Goal: Transaction & Acquisition: Book appointment/travel/reservation

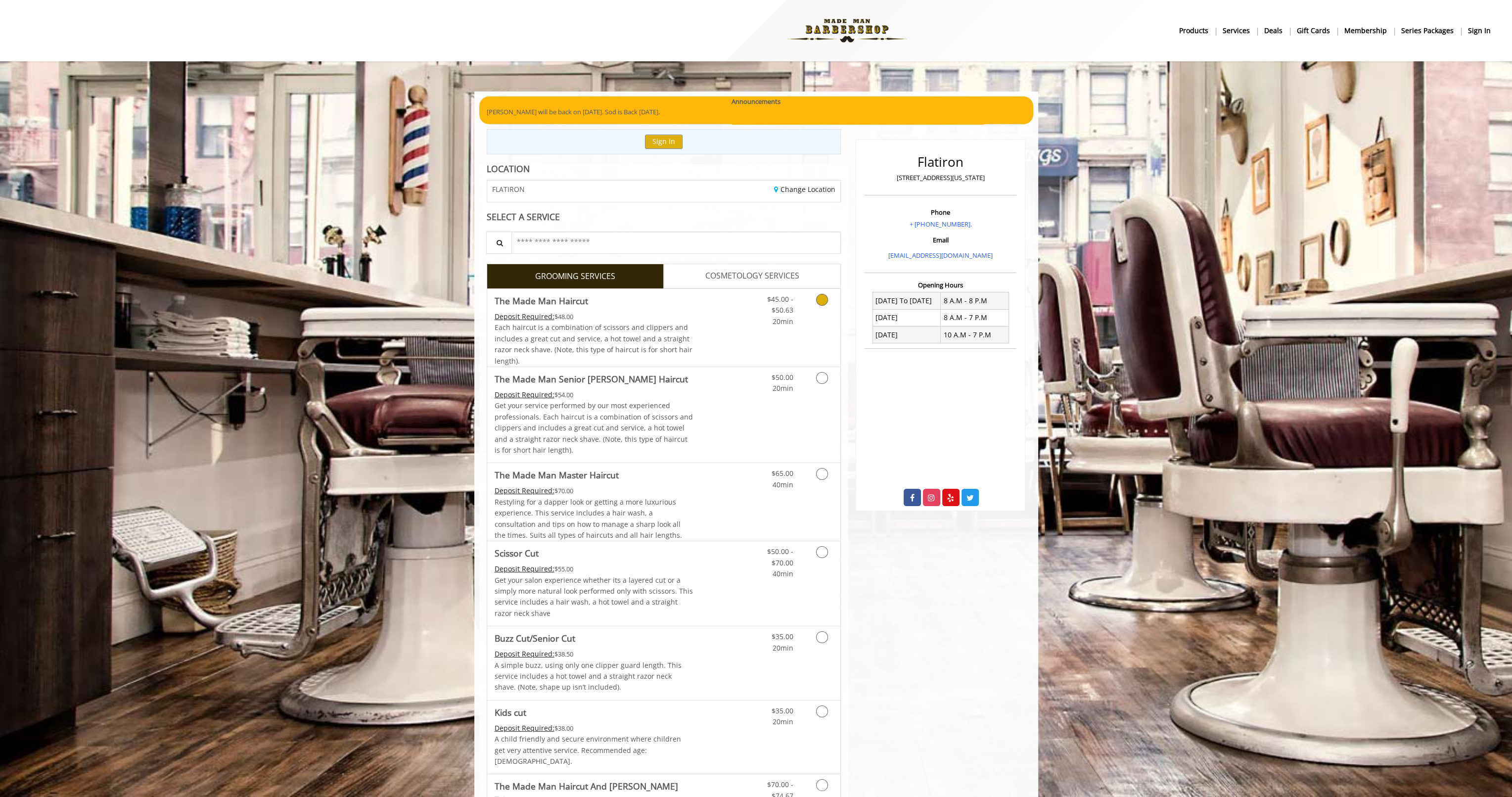
click at [821, 299] on icon "Grooming services" at bounding box center [822, 300] width 12 height 12
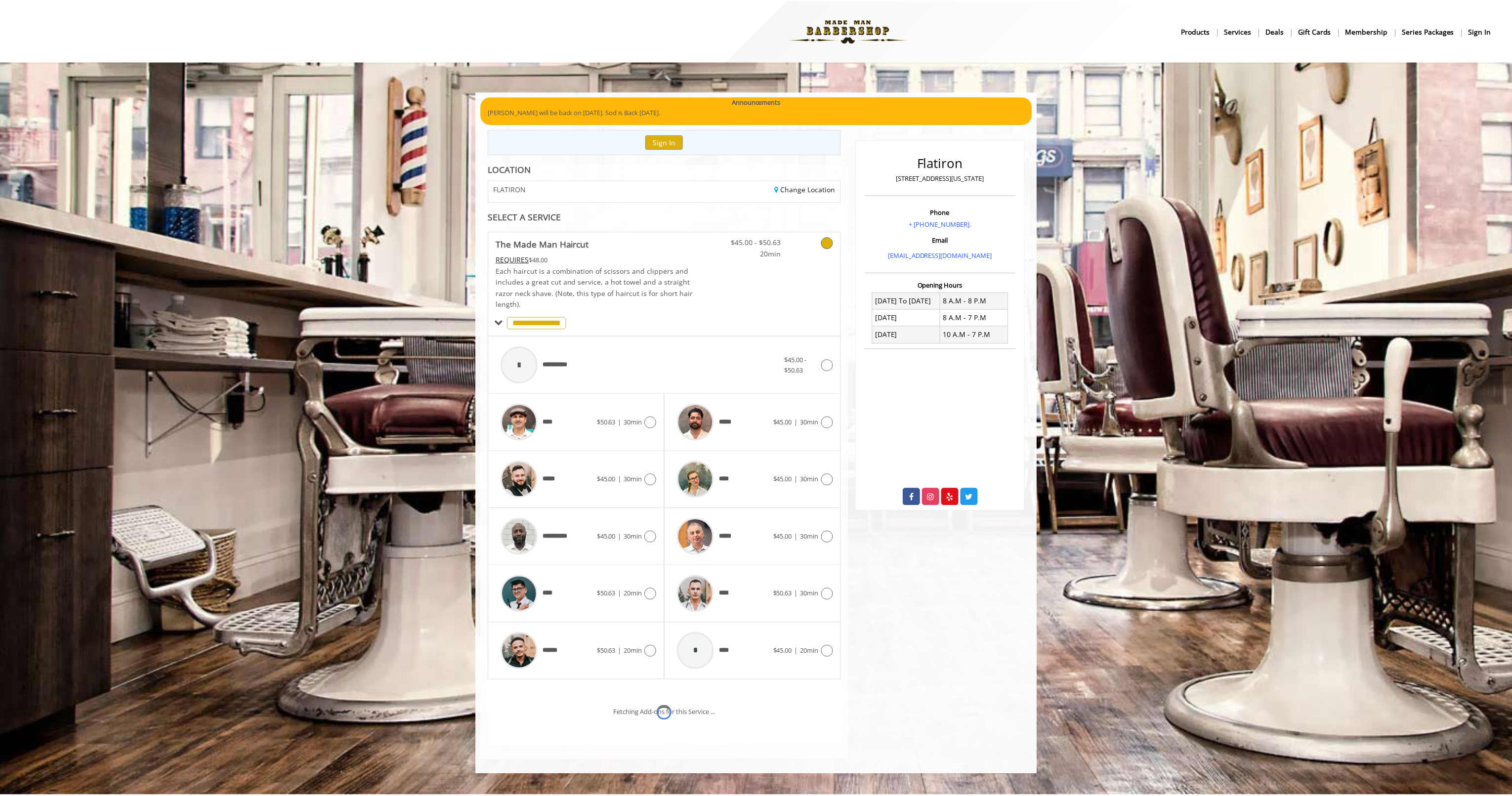
scroll to position [28, 0]
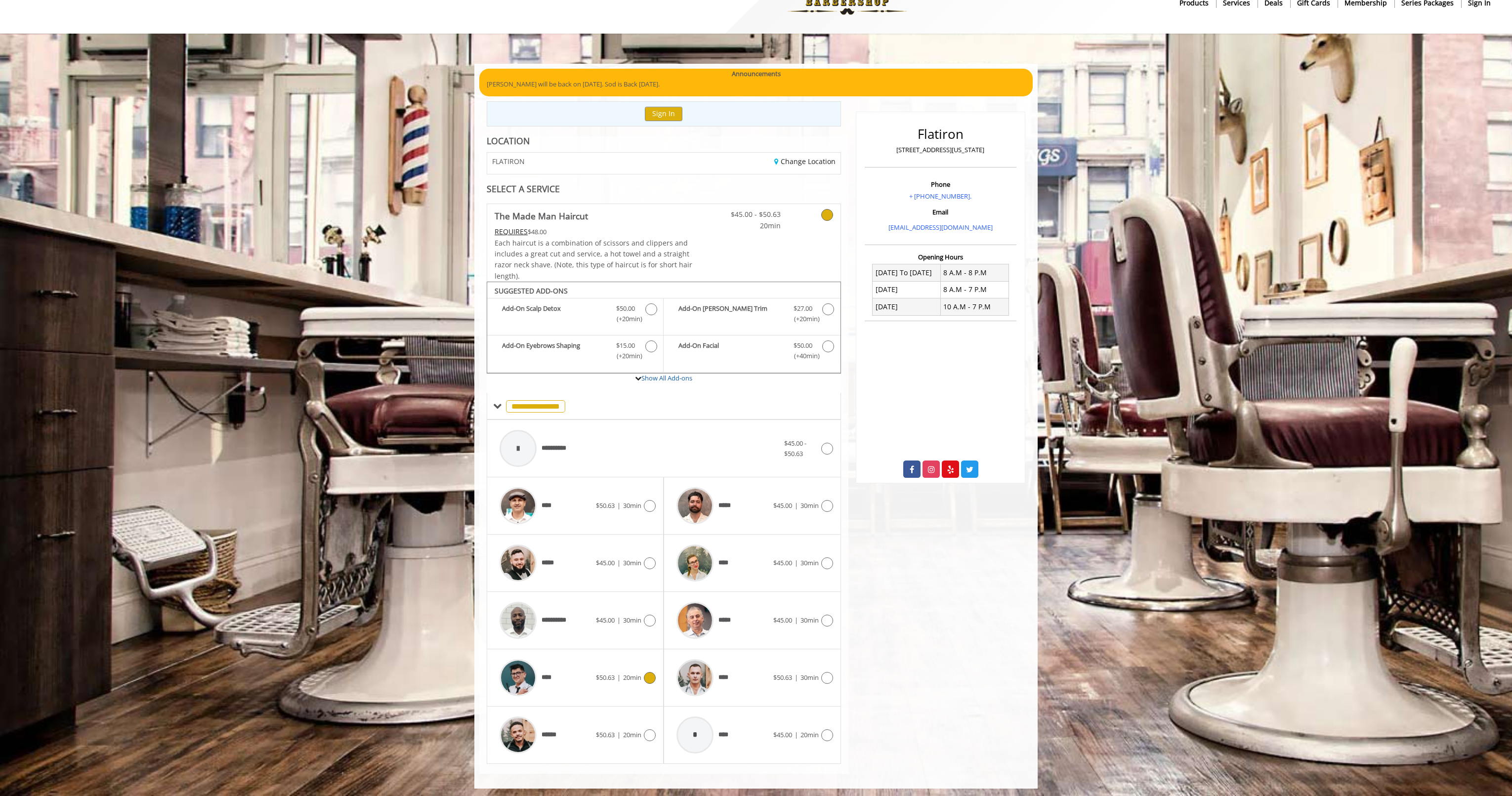
click at [648, 683] on div "**** $50.63 | 20min" at bounding box center [575, 678] width 161 height 47
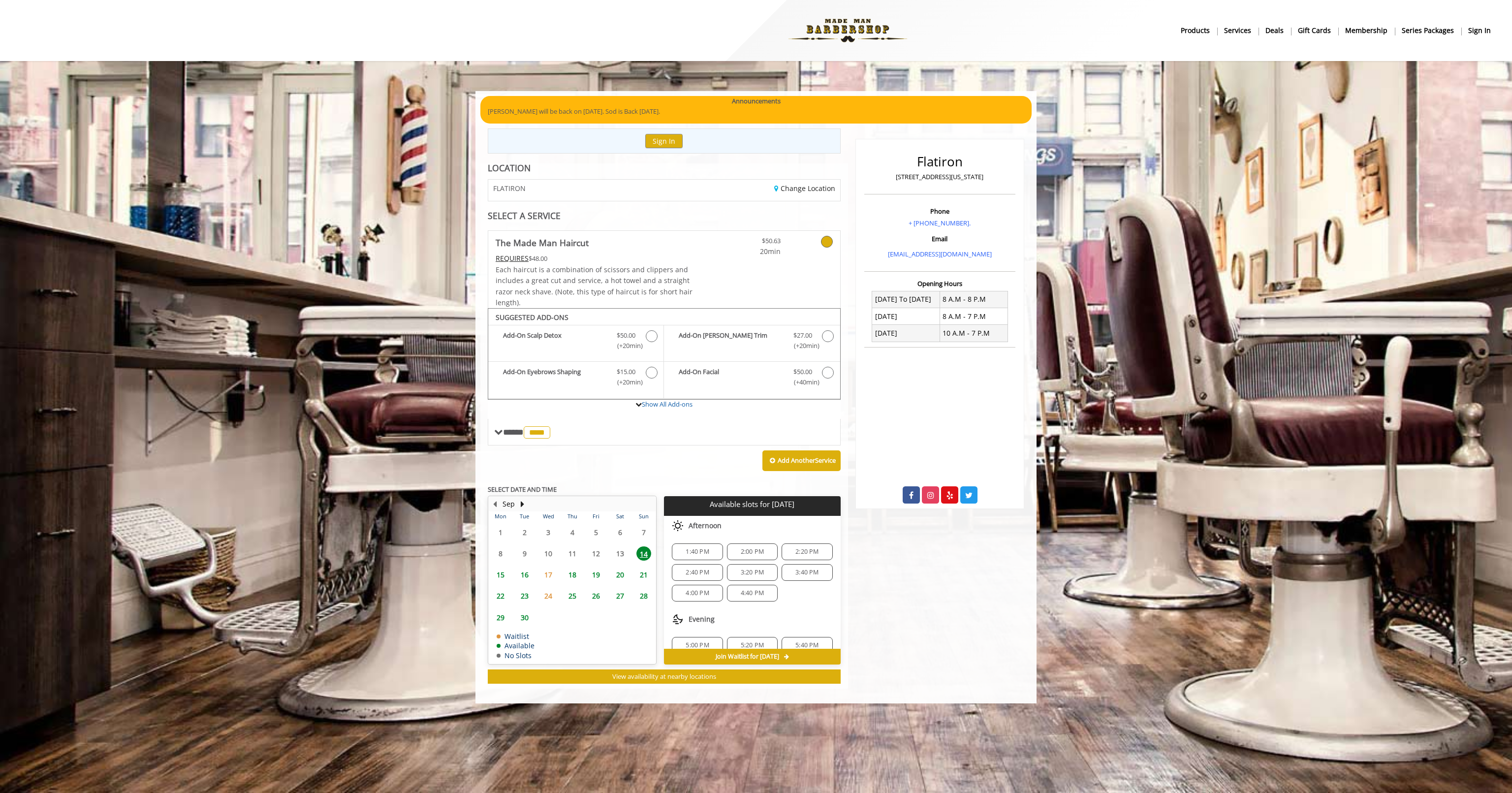
click at [501, 573] on span "15" at bounding box center [500, 575] width 15 height 14
click at [643, 553] on span "14" at bounding box center [643, 554] width 15 height 14
click at [710, 551] on span "1:40 PM" at bounding box center [697, 551] width 42 height 8
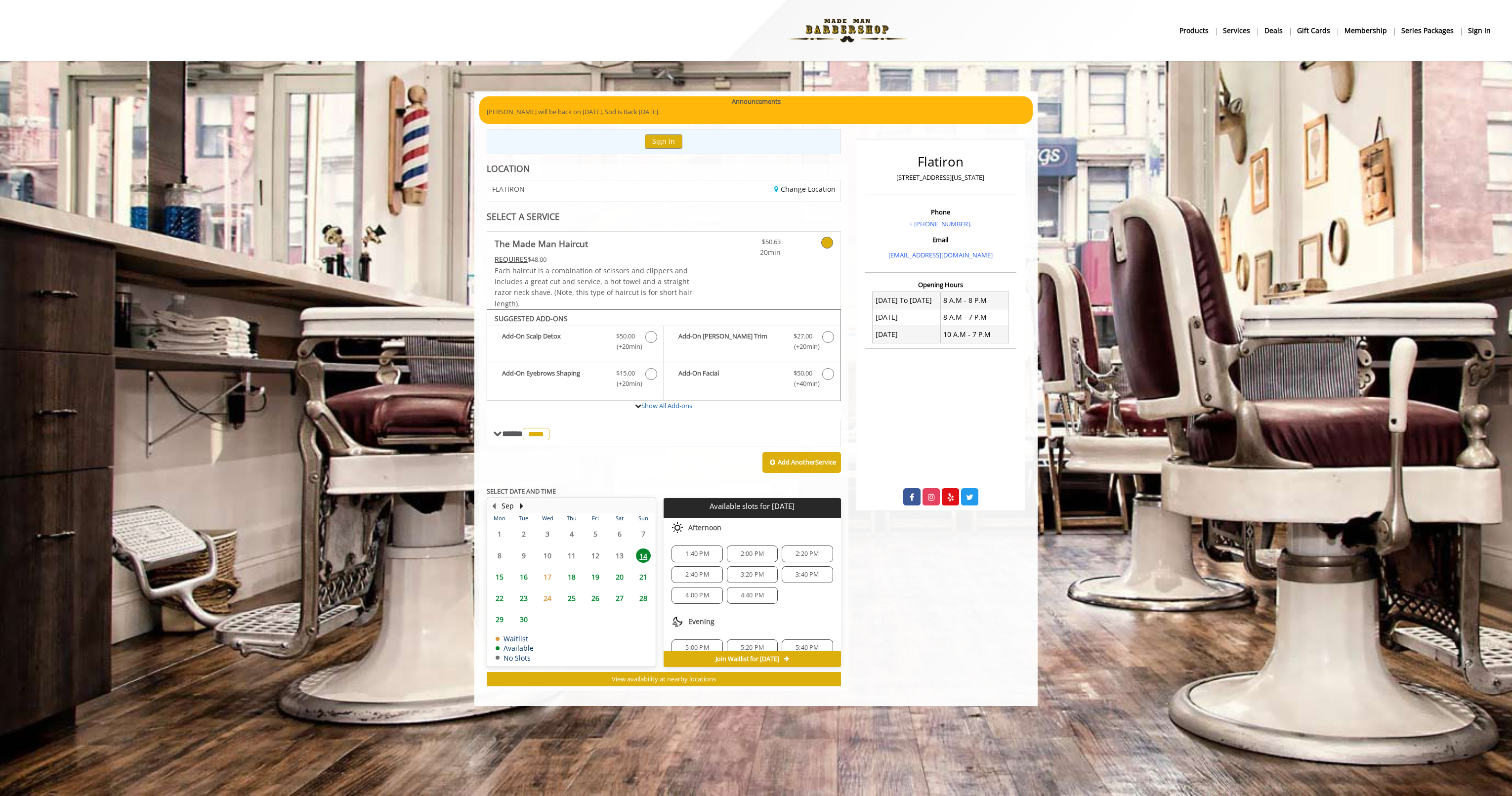
scroll to position [96, 0]
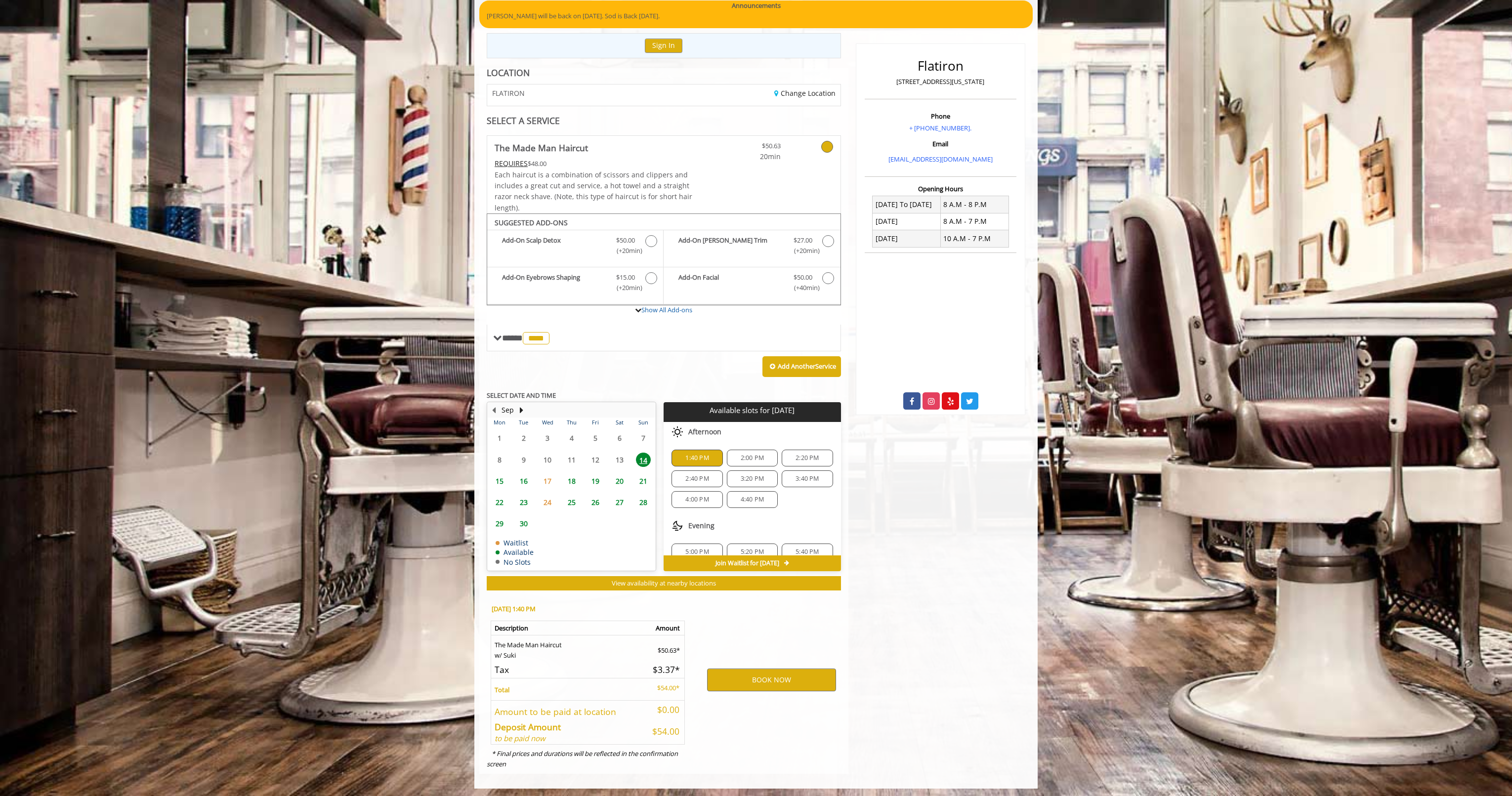
click at [712, 478] on span "2:40 PM" at bounding box center [696, 478] width 42 height 8
click at [784, 679] on button "BOOK NOW" at bounding box center [771, 680] width 129 height 23
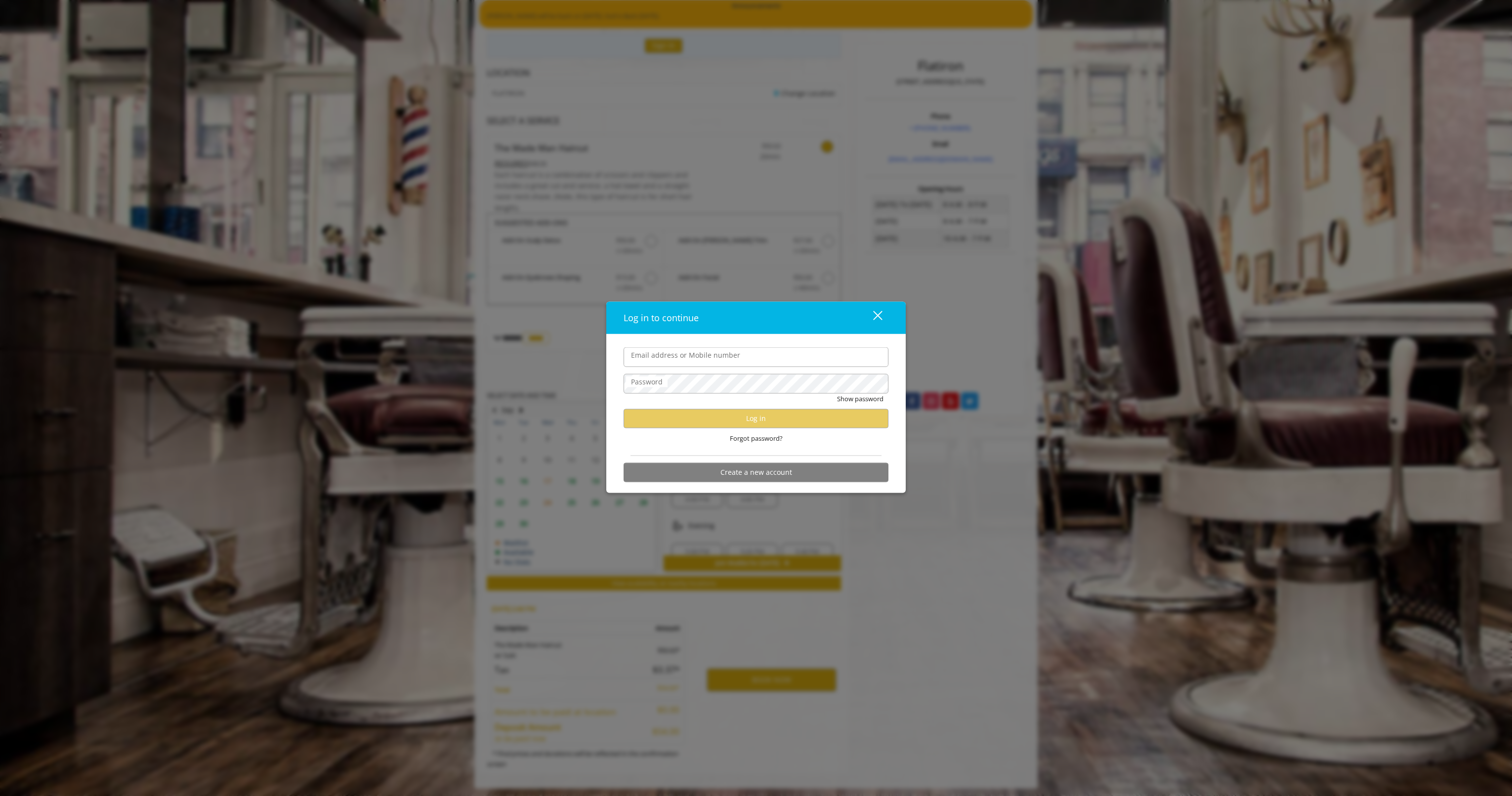
click at [731, 359] on input "Email address or Mobile number" at bounding box center [755, 357] width 265 height 20
type input "**********"
click at [737, 414] on button "Log in" at bounding box center [755, 418] width 265 height 19
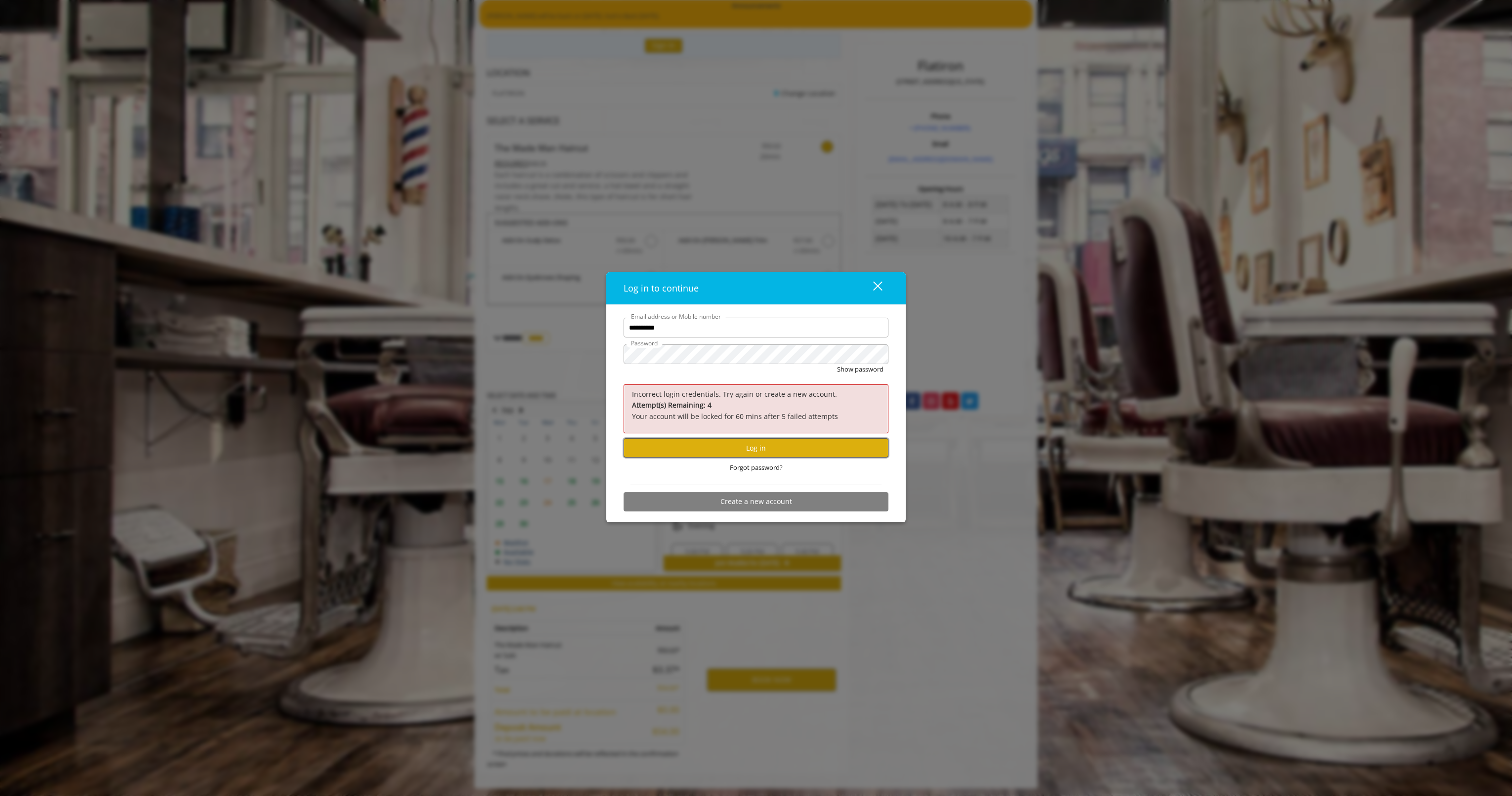
click at [749, 453] on button "Log in" at bounding box center [755, 448] width 265 height 19
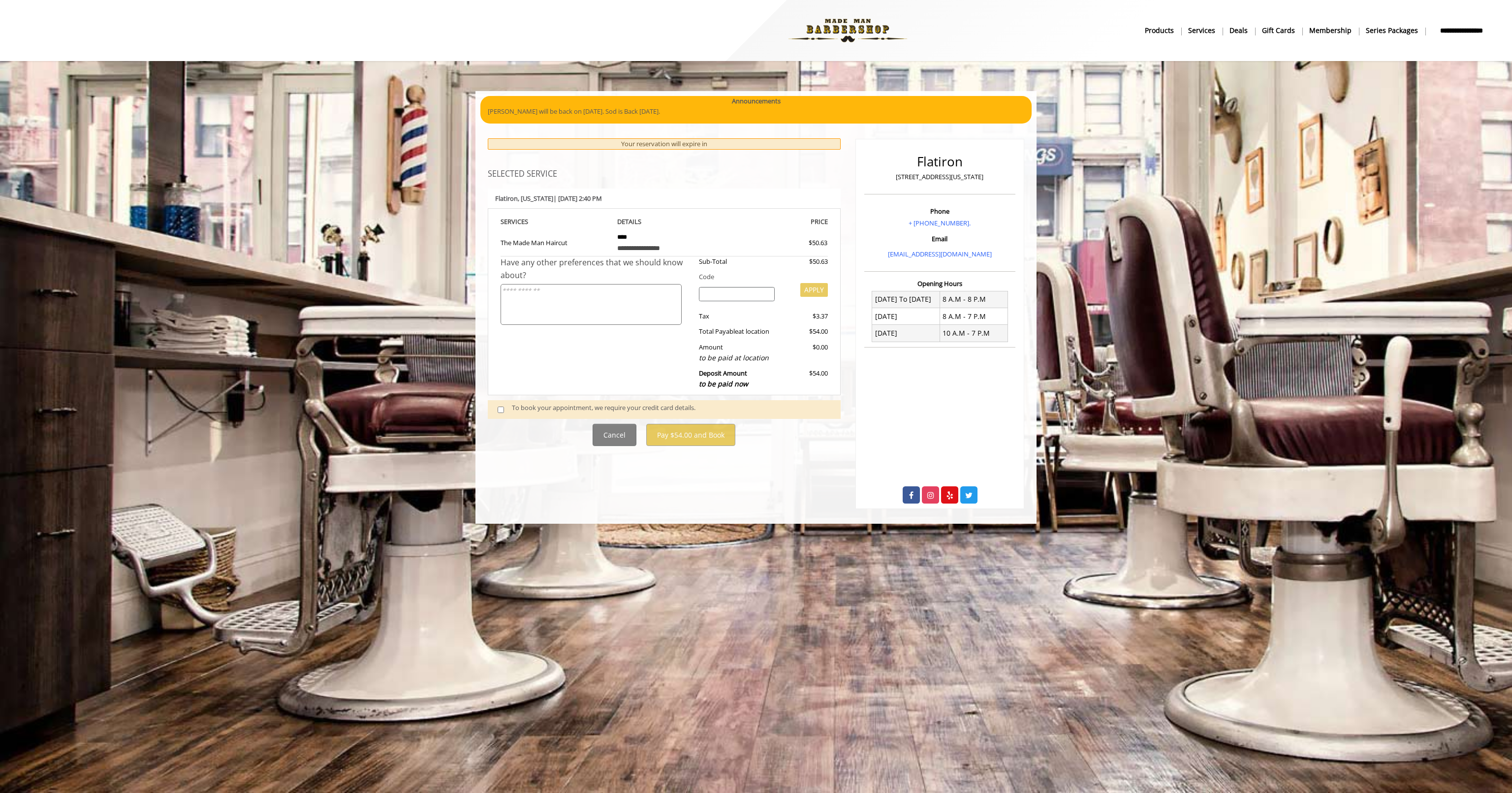
click at [894, 549] on html "**********" at bounding box center [756, 396] width 1512 height 793
click at [529, 408] on div "To book your appointment, we require your credit card details." at bounding box center [671, 409] width 319 height 14
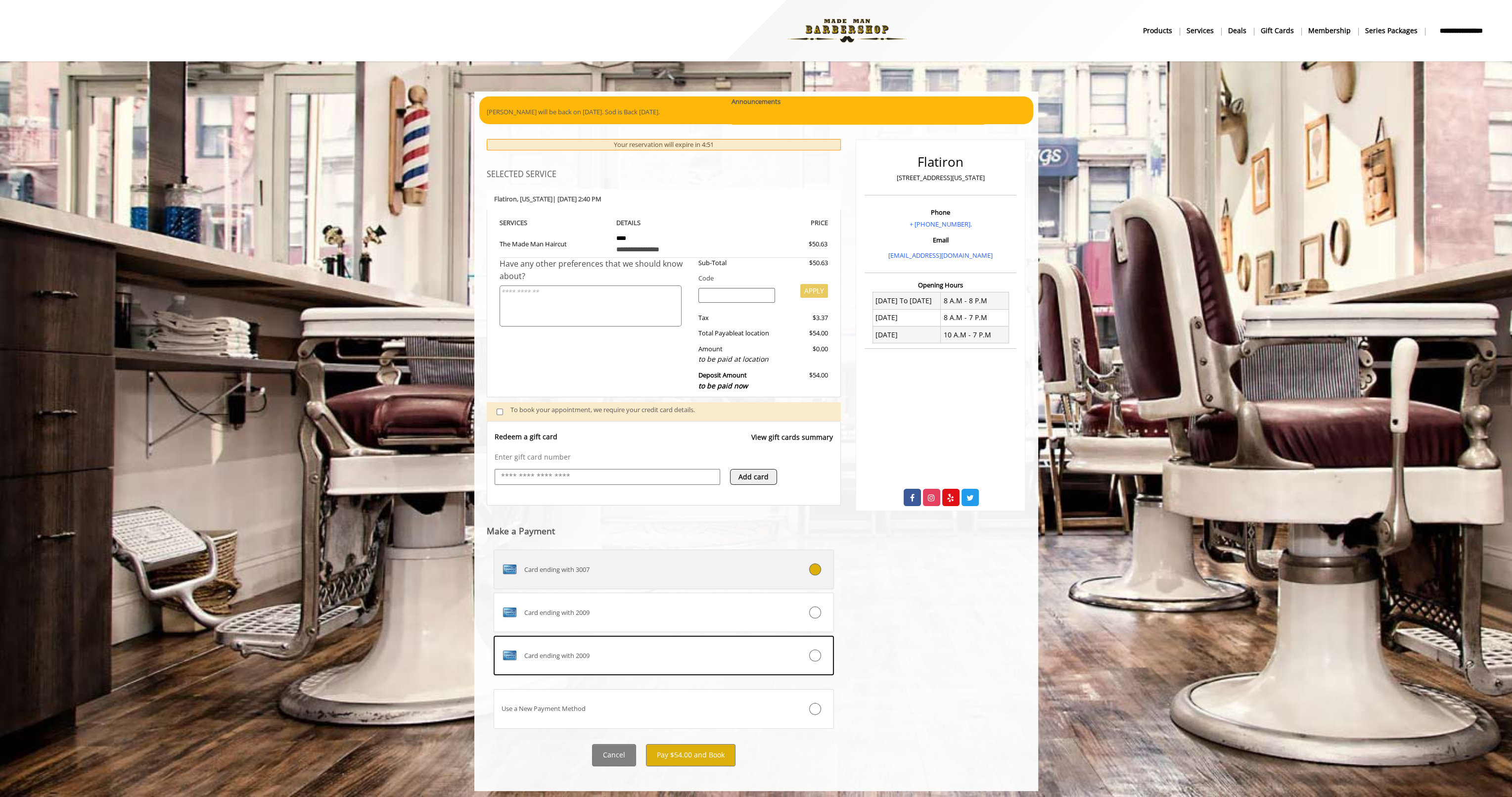
scroll to position [2, 0]
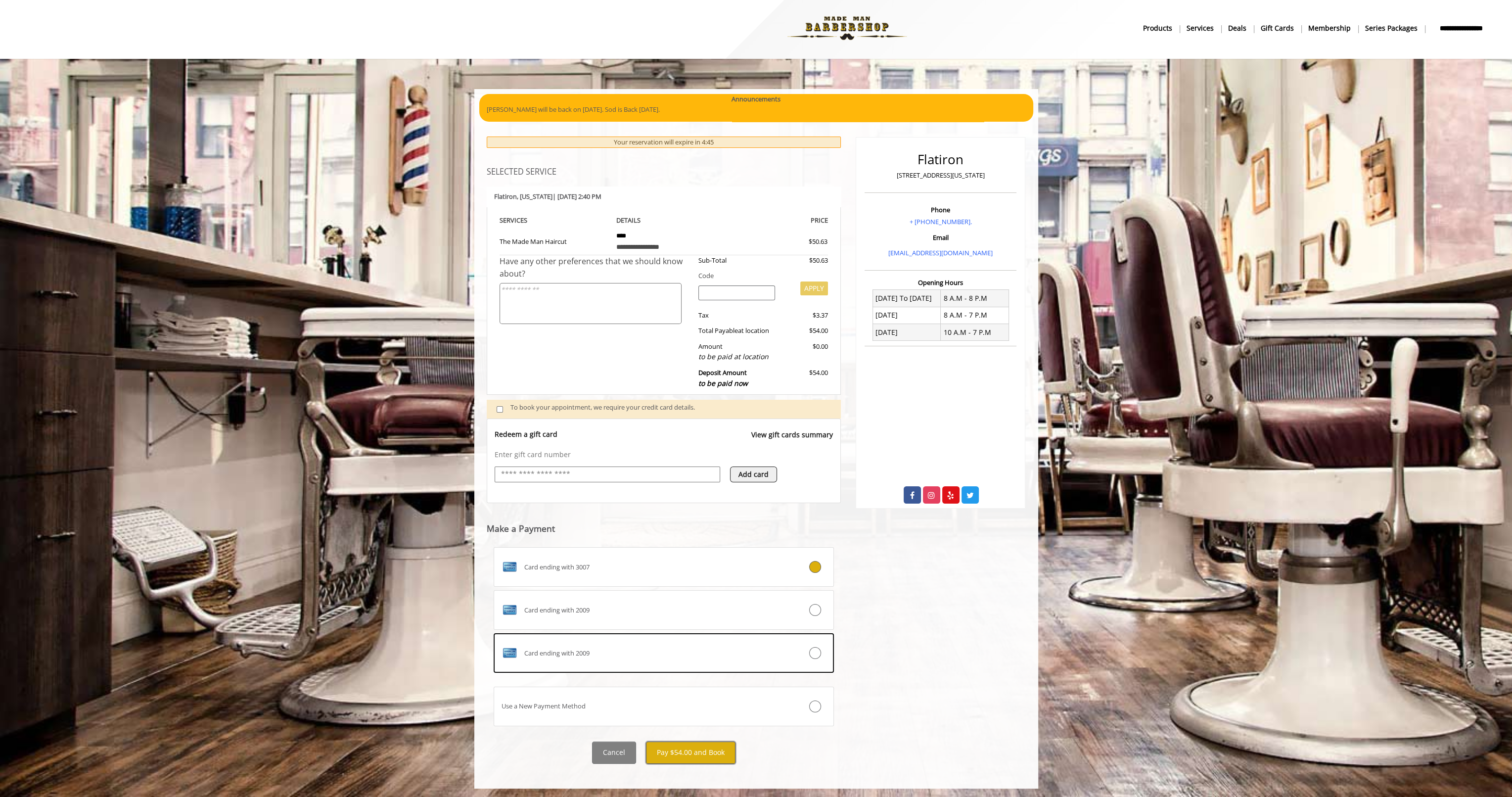
click at [703, 754] on button "Pay $54.00 and Book" at bounding box center [691, 753] width 90 height 22
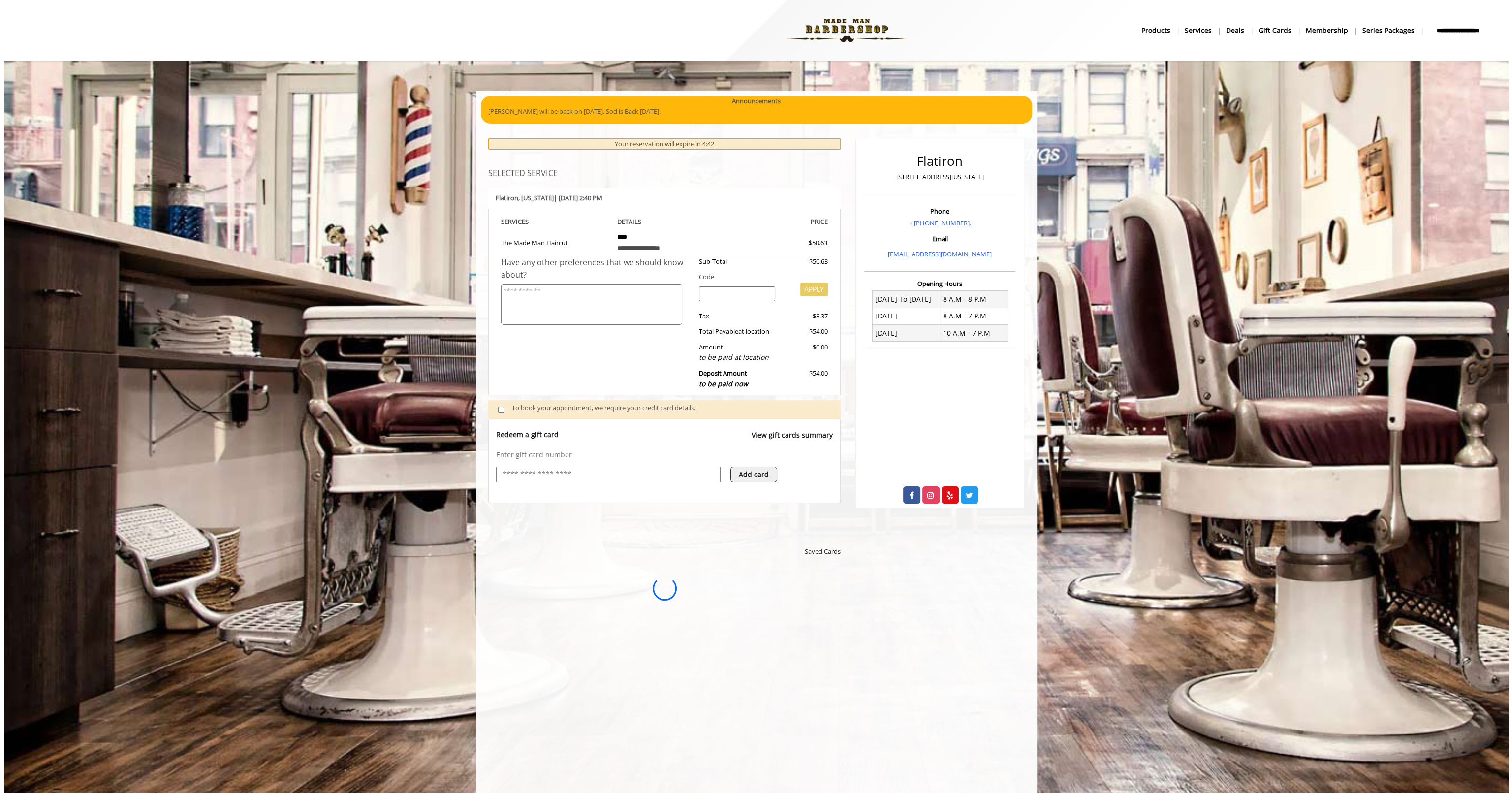
scroll to position [0, 0]
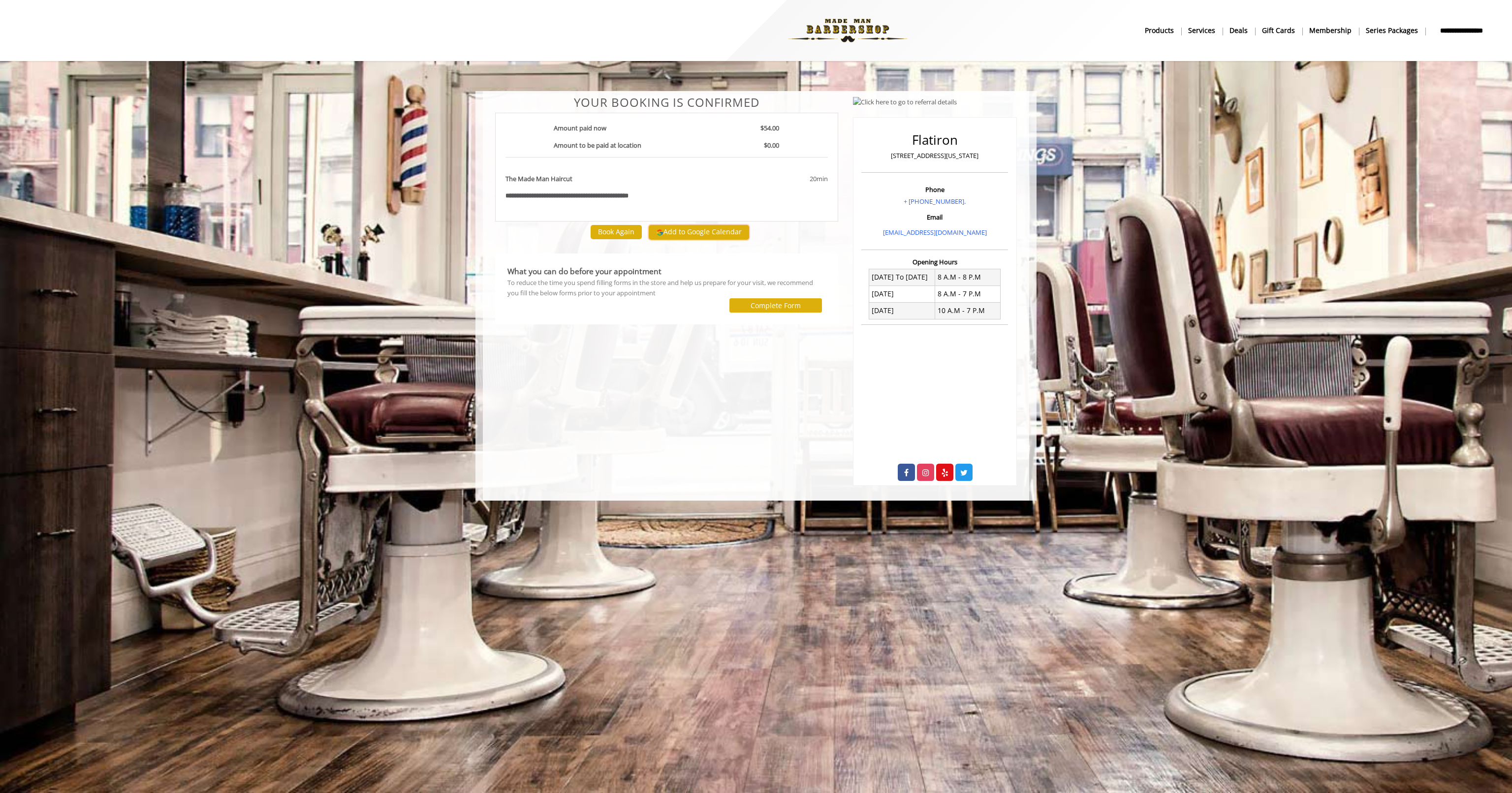
click at [715, 234] on button "Add to Google Calendar" at bounding box center [698, 232] width 100 height 15
